Goal: Information Seeking & Learning: Learn about a topic

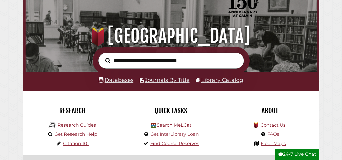
scroll to position [76, 0]
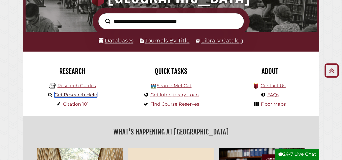
click at [69, 97] on link "Get Research Help" at bounding box center [75, 95] width 43 height 6
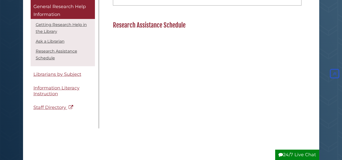
scroll to position [455, 0]
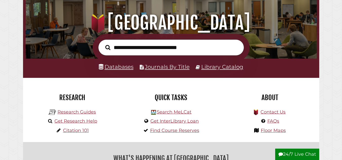
scroll to position [51, 0]
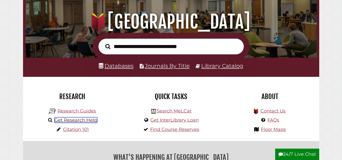
click at [87, 122] on link "Get Research Help" at bounding box center [75, 120] width 43 height 6
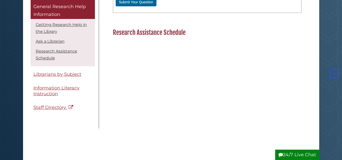
scroll to position [455, 0]
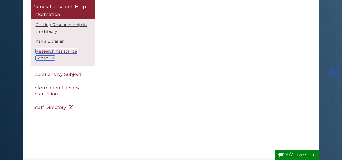
click at [62, 51] on link "Research Assistance Schedule" at bounding box center [56, 55] width 41 height 12
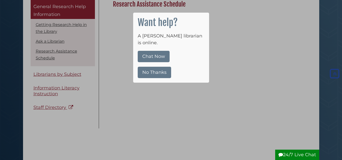
click at [163, 67] on button "No Thanks" at bounding box center [154, 72] width 33 height 11
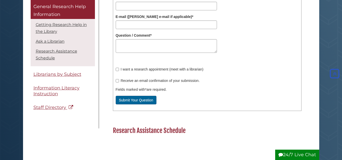
scroll to position [455, 0]
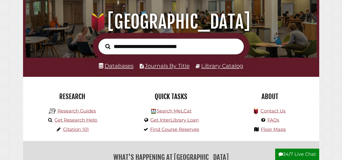
scroll to position [96, 288]
click at [82, 112] on link "Research Guides" at bounding box center [76, 111] width 38 height 6
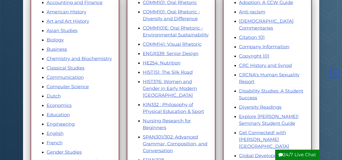
scroll to position [126, 0]
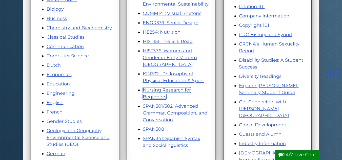
click at [156, 88] on link "Nursing Research for Beginners" at bounding box center [167, 93] width 48 height 12
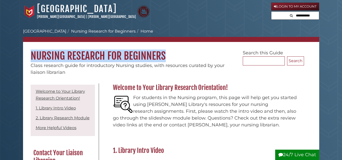
drag, startPoint x: 172, startPoint y: 59, endPoint x: 21, endPoint y: 61, distance: 151.5
copy h1 "Nursing Research for Beginners"
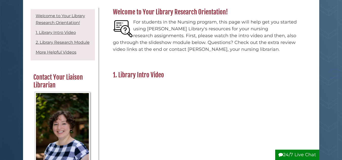
scroll to position [76, 0]
